Goal: Check status: Check status

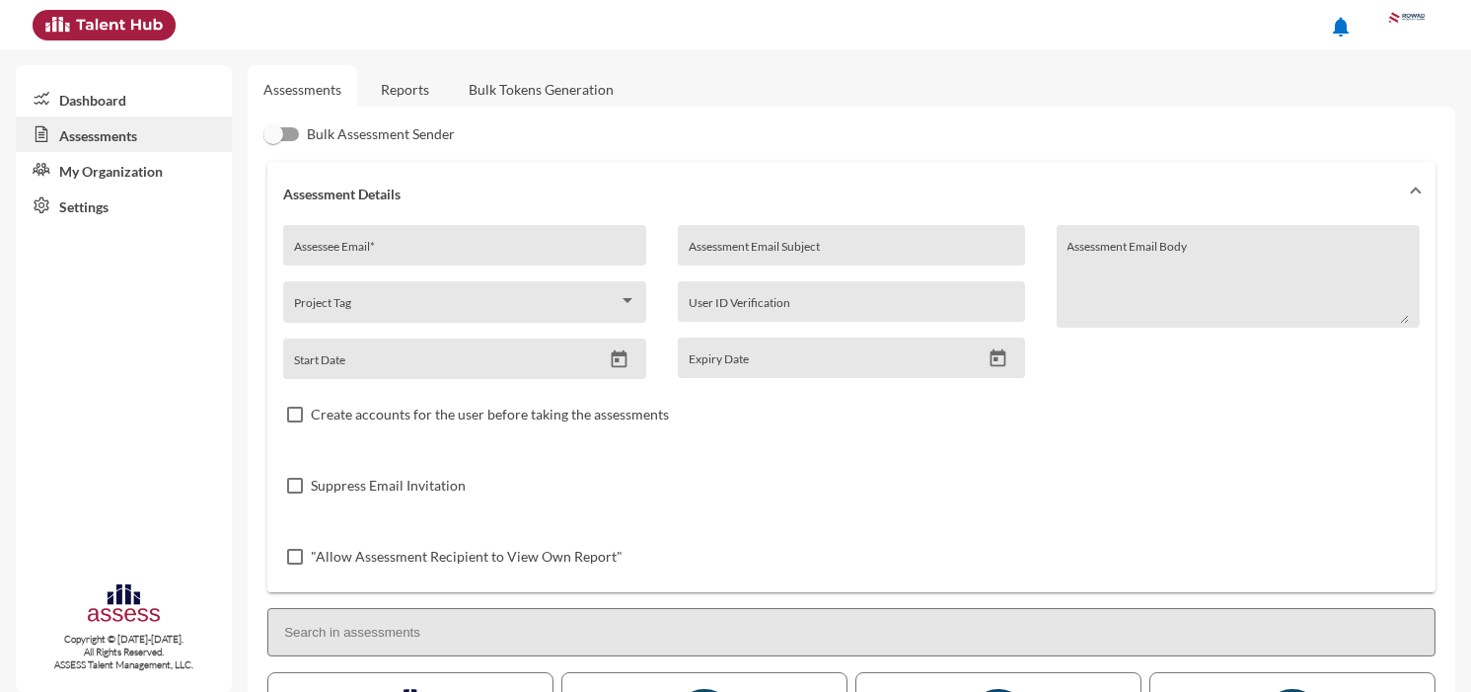
click at [390, 93] on link "Reports" at bounding box center [405, 89] width 80 height 48
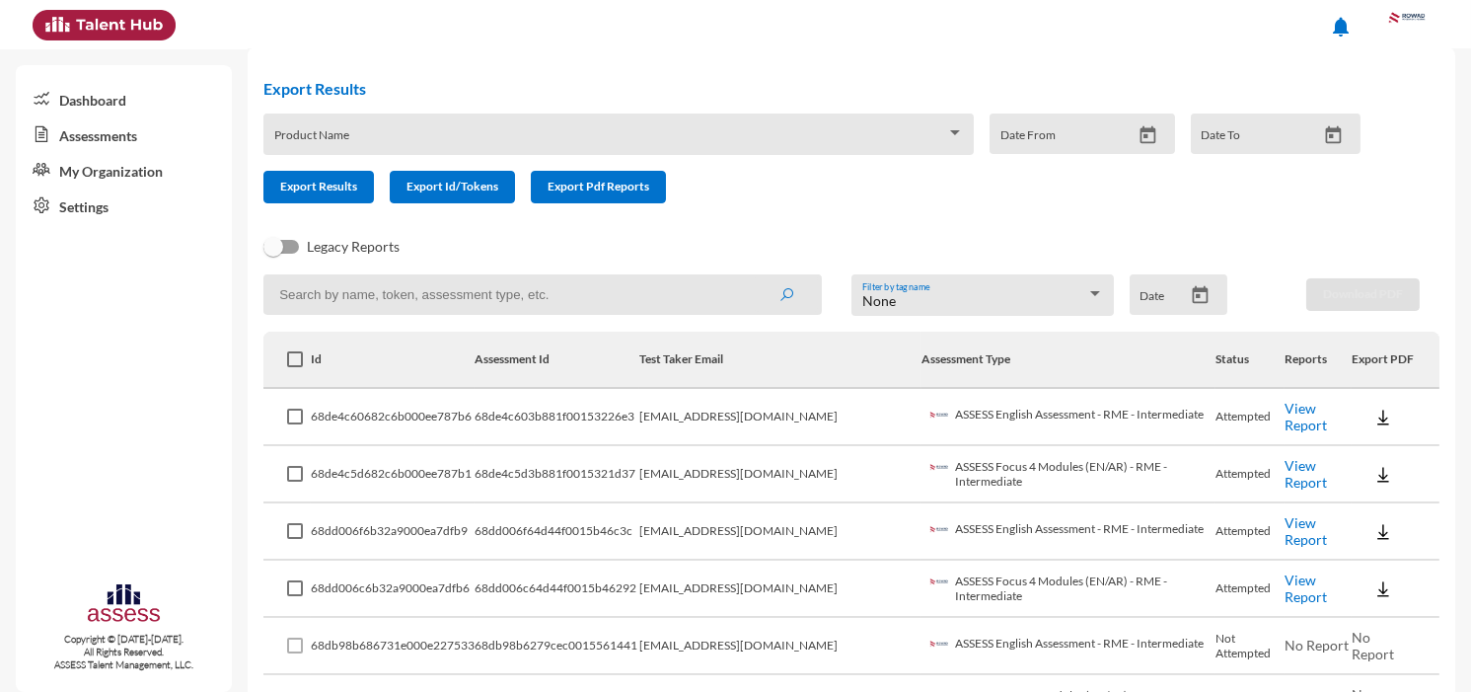
scroll to position [110, 0]
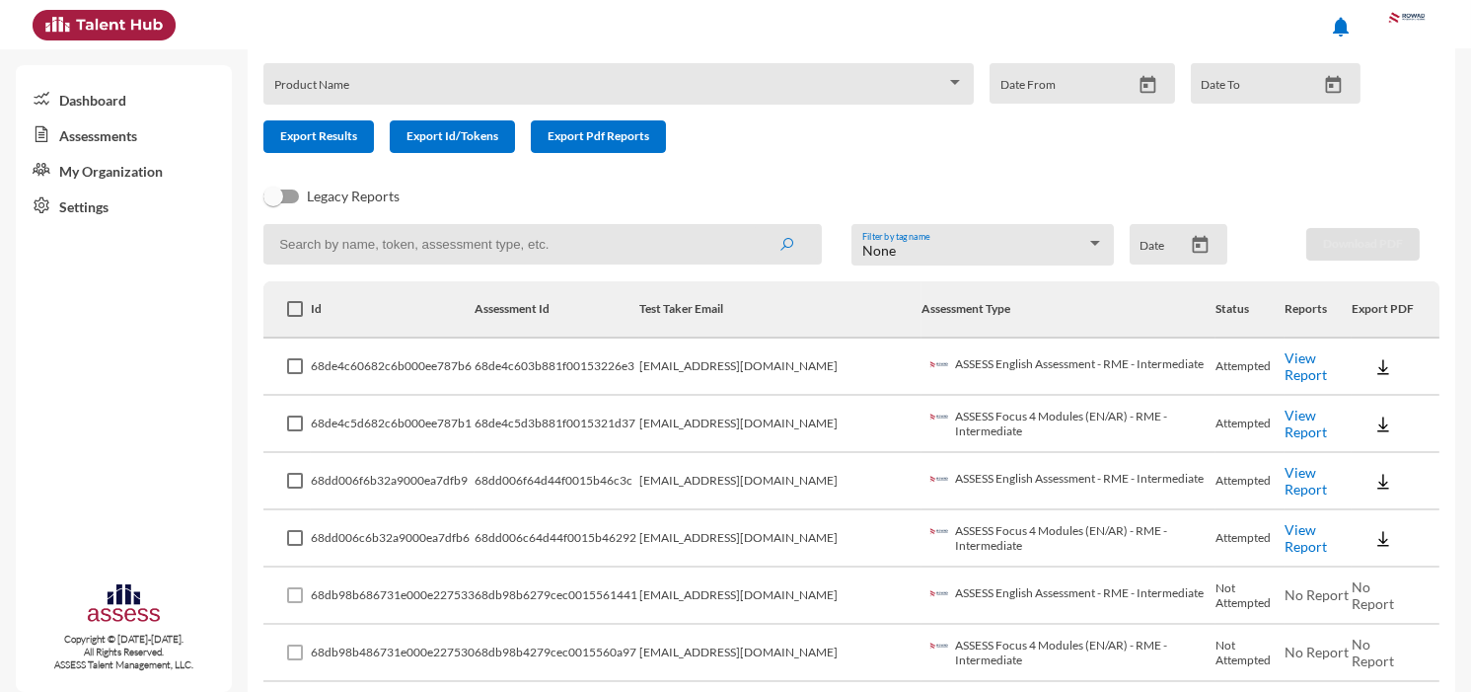
click at [1289, 366] on link "View Report" at bounding box center [1306, 366] width 42 height 34
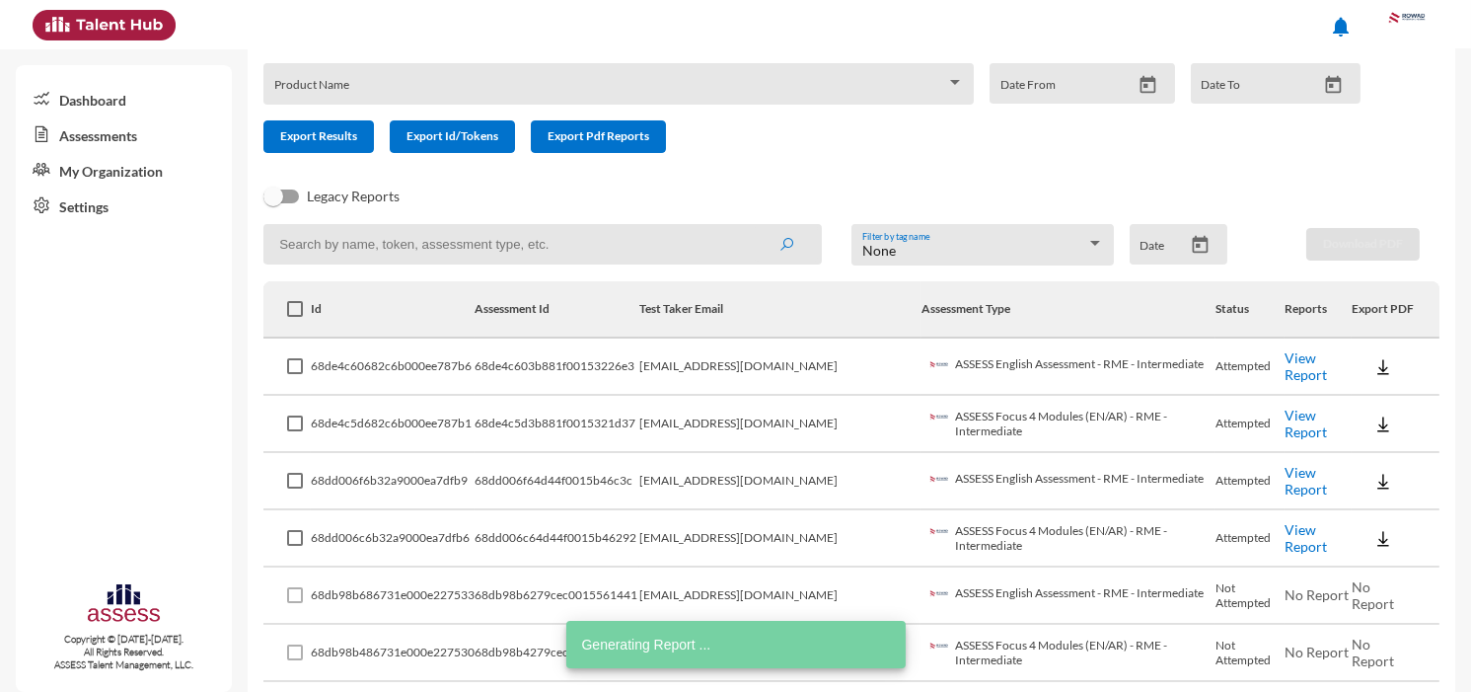
click at [1315, 424] on link "View Report" at bounding box center [1306, 424] width 42 height 34
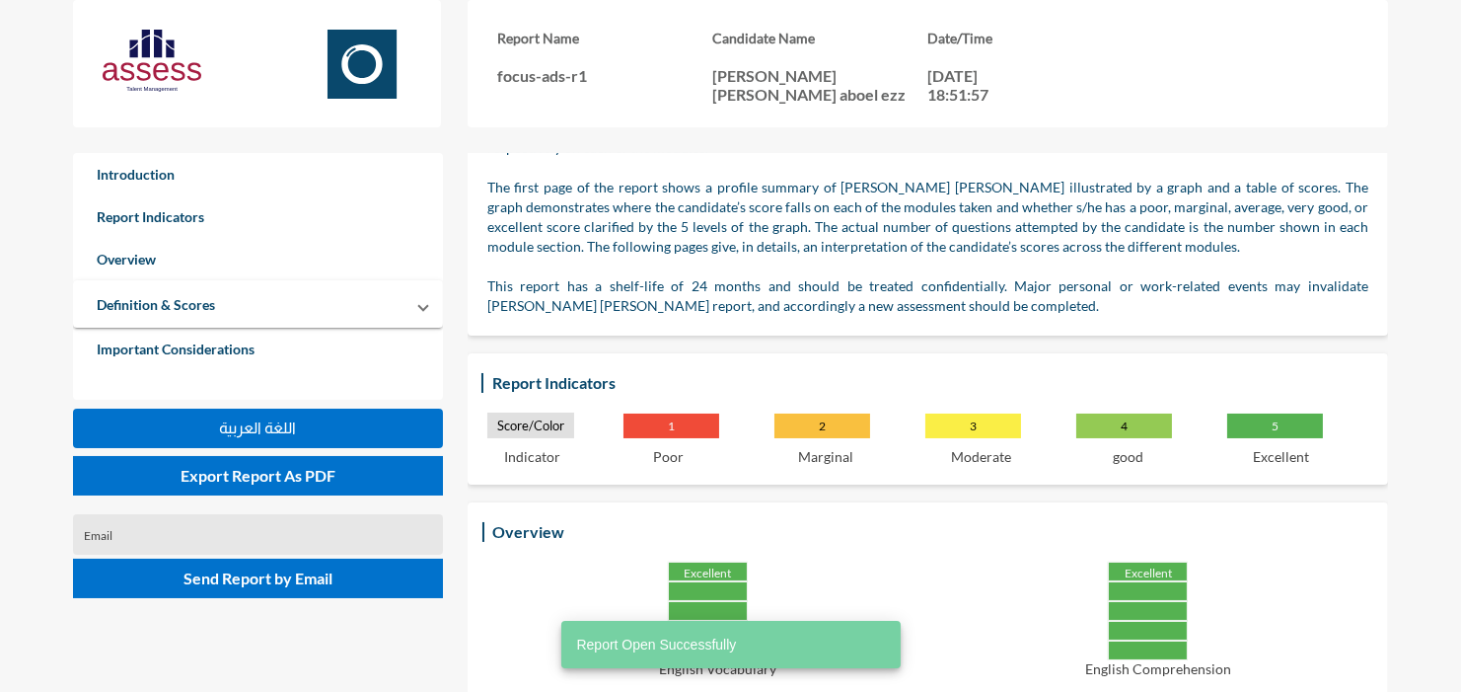
scroll to position [329, 0]
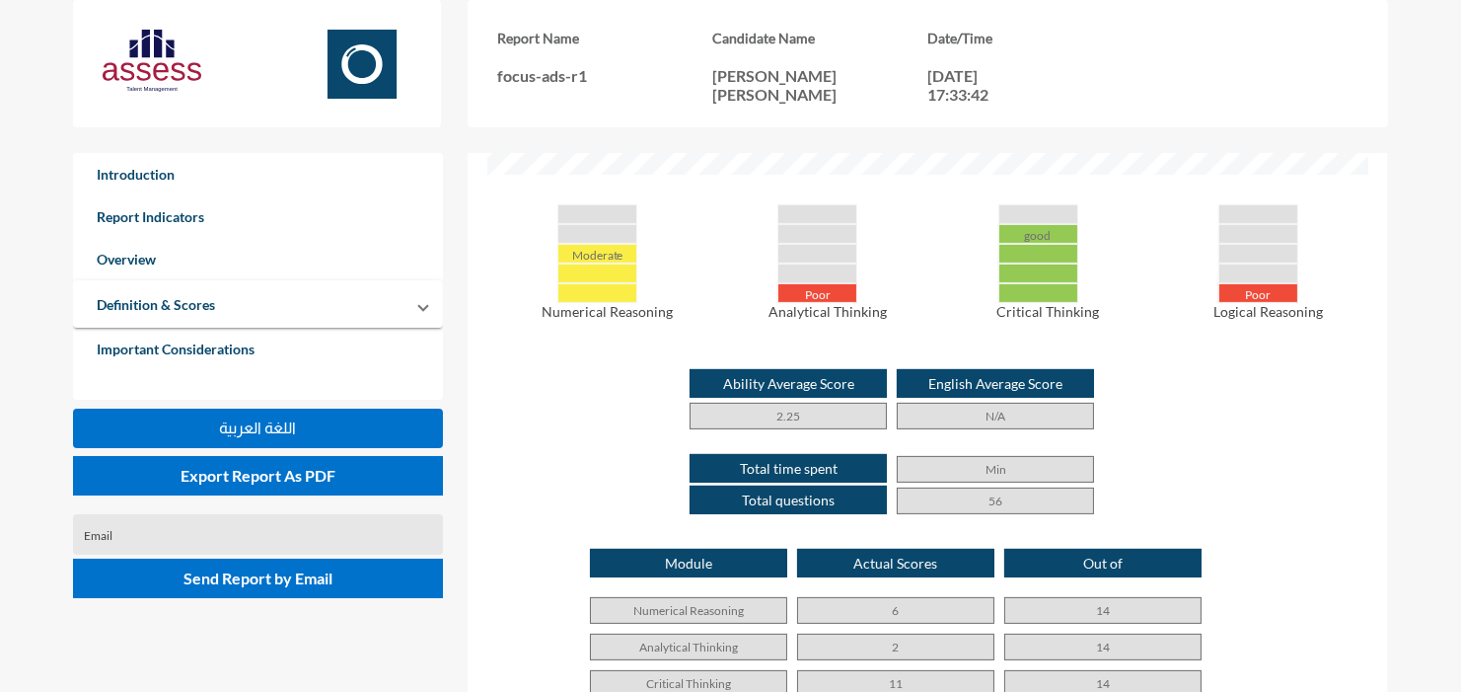
scroll to position [987, 0]
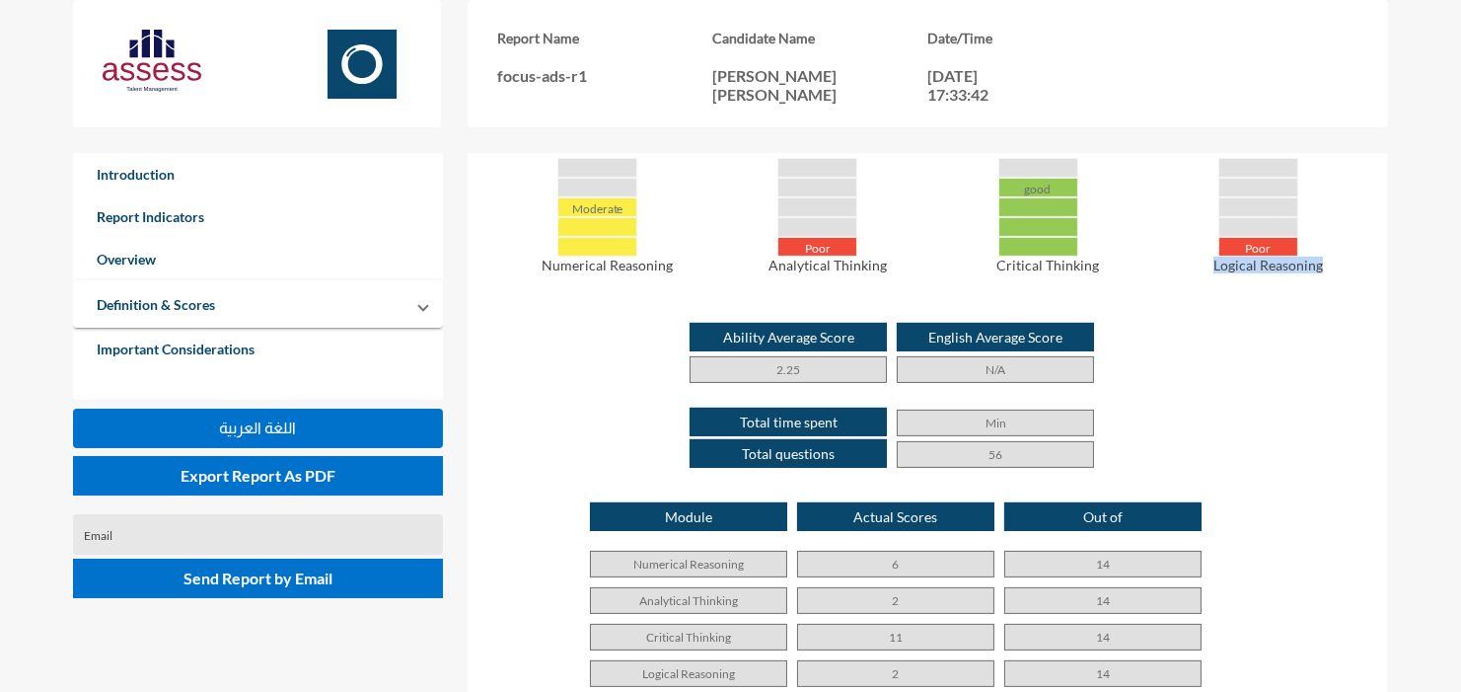
drag, startPoint x: 1334, startPoint y: 262, endPoint x: 1179, endPoint y: 260, distance: 154.9
click at [1179, 260] on p "Logical Reasoning" at bounding box center [1268, 265] width 200 height 17
drag, startPoint x: 772, startPoint y: 259, endPoint x: 883, endPoint y: 260, distance: 111.5
click at [883, 260] on p "Analytical Thinking" at bounding box center [827, 265] width 200 height 17
drag, startPoint x: 883, startPoint y: 260, endPoint x: 834, endPoint y: 266, distance: 49.8
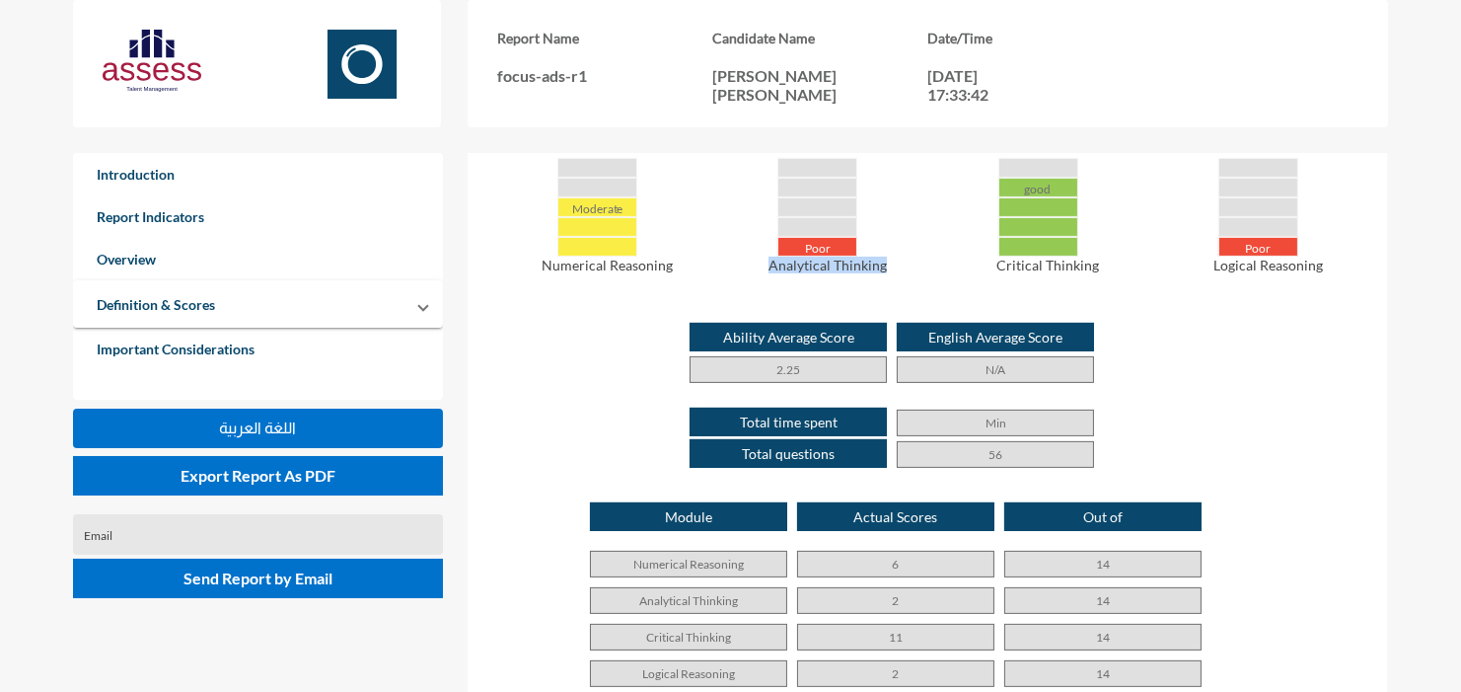
click at [834, 266] on p "Analytical Thinking" at bounding box center [827, 265] width 200 height 17
click at [756, 262] on p "Analytical Thinking" at bounding box center [827, 265] width 200 height 17
drag, startPoint x: 675, startPoint y: 262, endPoint x: 511, endPoint y: 269, distance: 164.0
click at [511, 269] on p "Numerical Reasoning" at bounding box center [607, 265] width 200 height 17
click at [789, 260] on p "Analytical Thinking" at bounding box center [827, 265] width 200 height 17
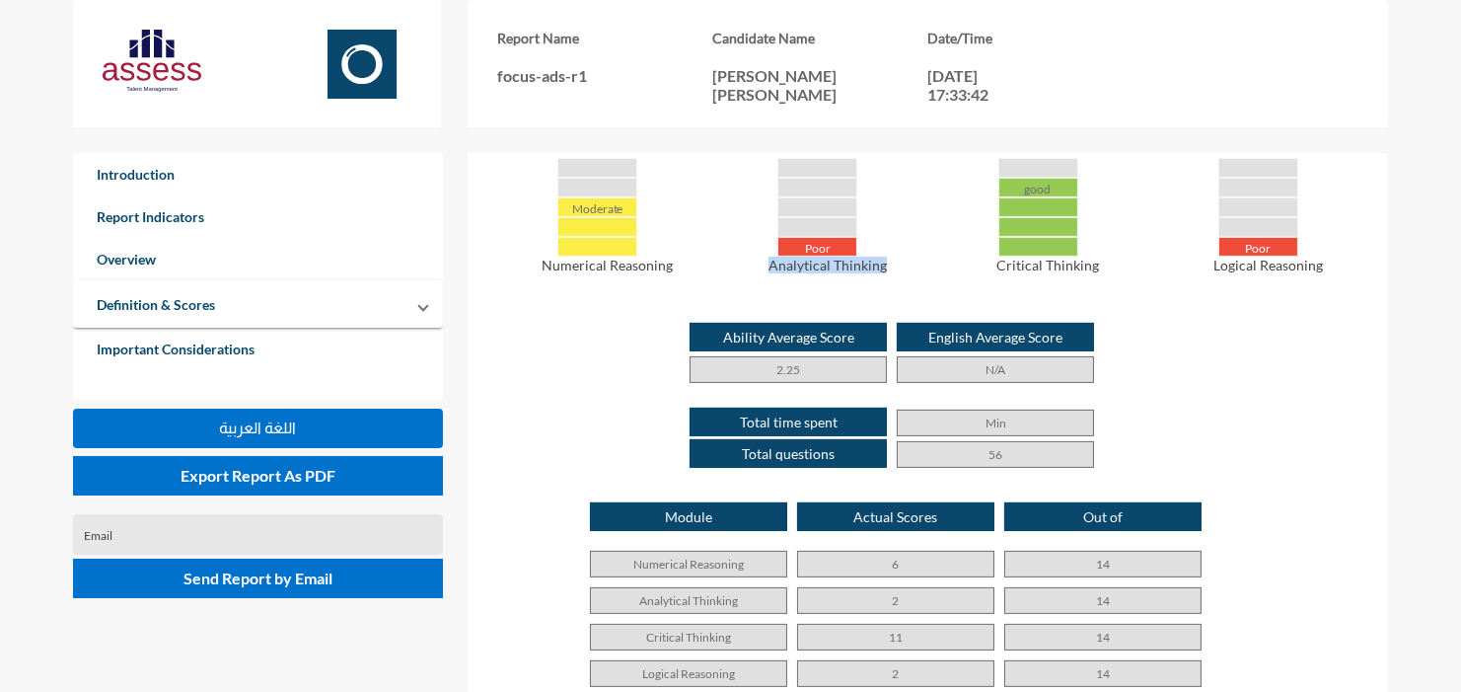
drag, startPoint x: 738, startPoint y: 264, endPoint x: 890, endPoint y: 264, distance: 152.0
click at [890, 264] on p "Analytical Thinking" at bounding box center [827, 265] width 200 height 17
drag, startPoint x: 890, startPoint y: 264, endPoint x: 1346, endPoint y: 264, distance: 455.9
click at [1346, 264] on p "Logical Reasoning" at bounding box center [1268, 265] width 200 height 17
drag, startPoint x: 1346, startPoint y: 264, endPoint x: 1306, endPoint y: 372, distance: 114.9
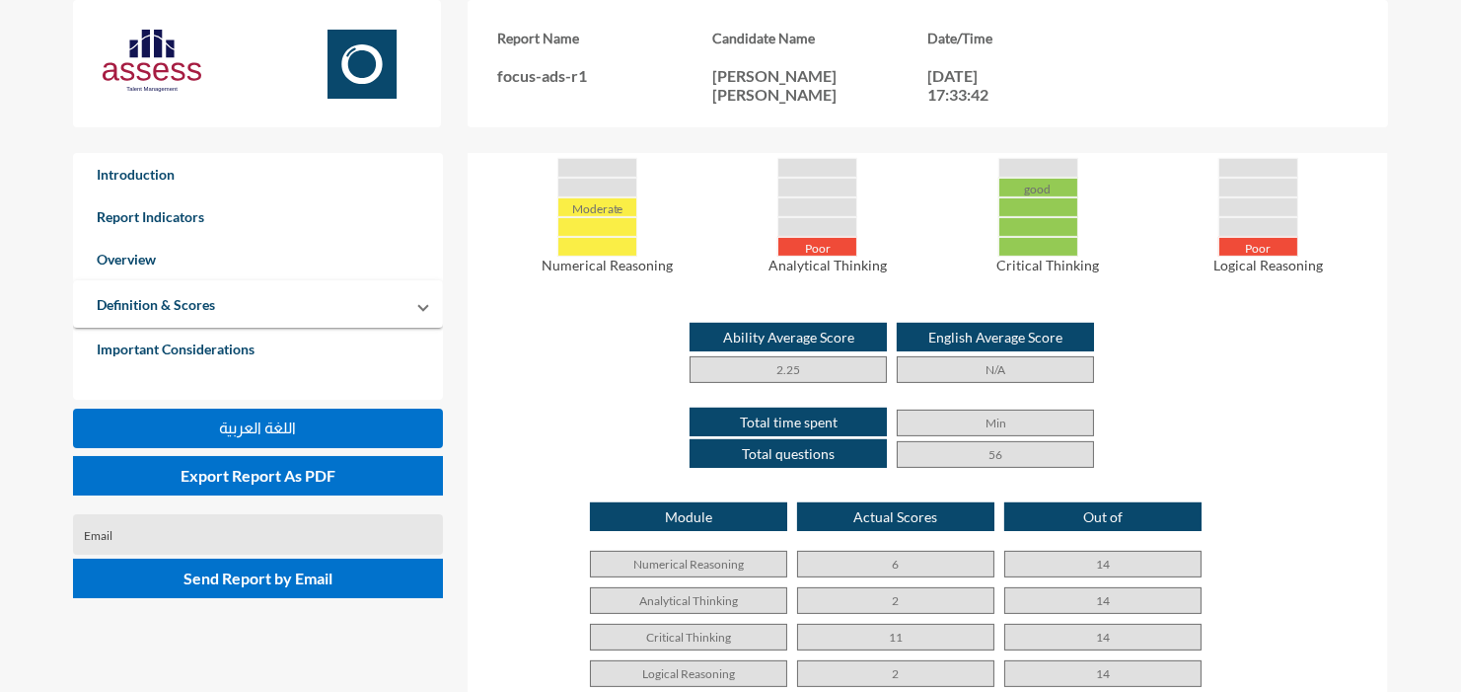
click at [1307, 371] on div "Ability Average Score 2.25 English Average Score N/A" at bounding box center [927, 353] width 881 height 60
click at [1258, 260] on p "Logical Reasoning" at bounding box center [1268, 265] width 200 height 17
drag, startPoint x: 1258, startPoint y: 260, endPoint x: 1175, endPoint y: 348, distance: 121.5
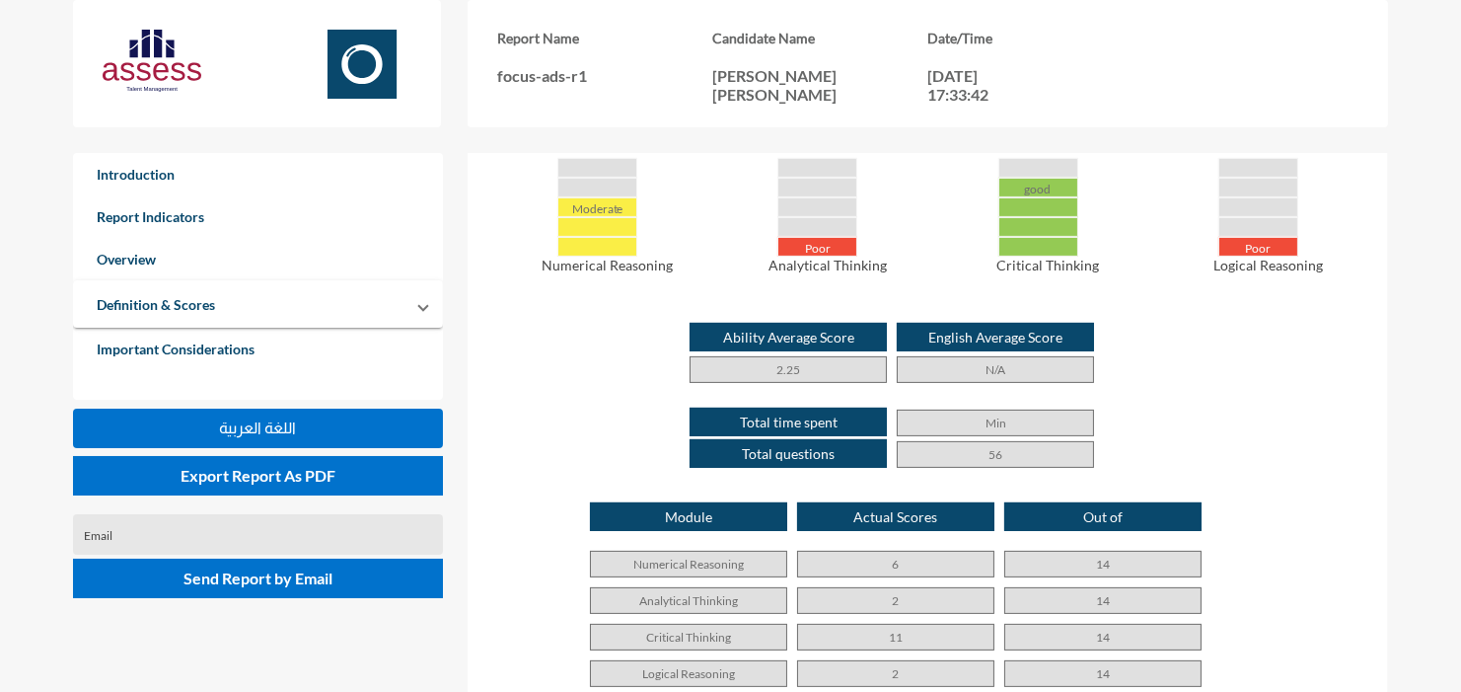
click at [1175, 348] on div "Ability Average Score 2.25 English Average Score N/A" at bounding box center [927, 353] width 881 height 60
click at [982, 207] on div "good Critical Thinking" at bounding box center [1038, 215] width 220 height 115
click at [1059, 262] on p "Critical Thinking" at bounding box center [1047, 265] width 200 height 17
click at [627, 257] on p "Numerical Reasoning" at bounding box center [607, 265] width 200 height 17
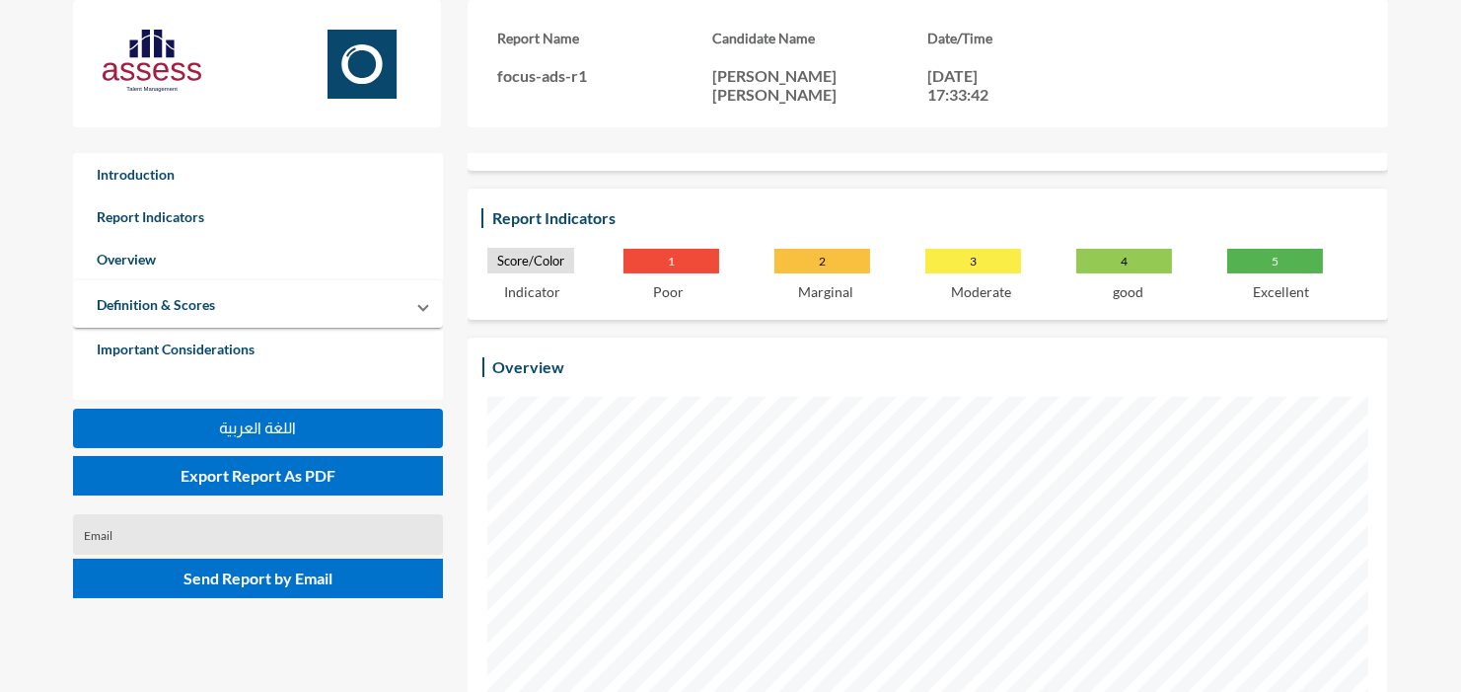
scroll to position [0, 0]
